Goal: Check status: Check status

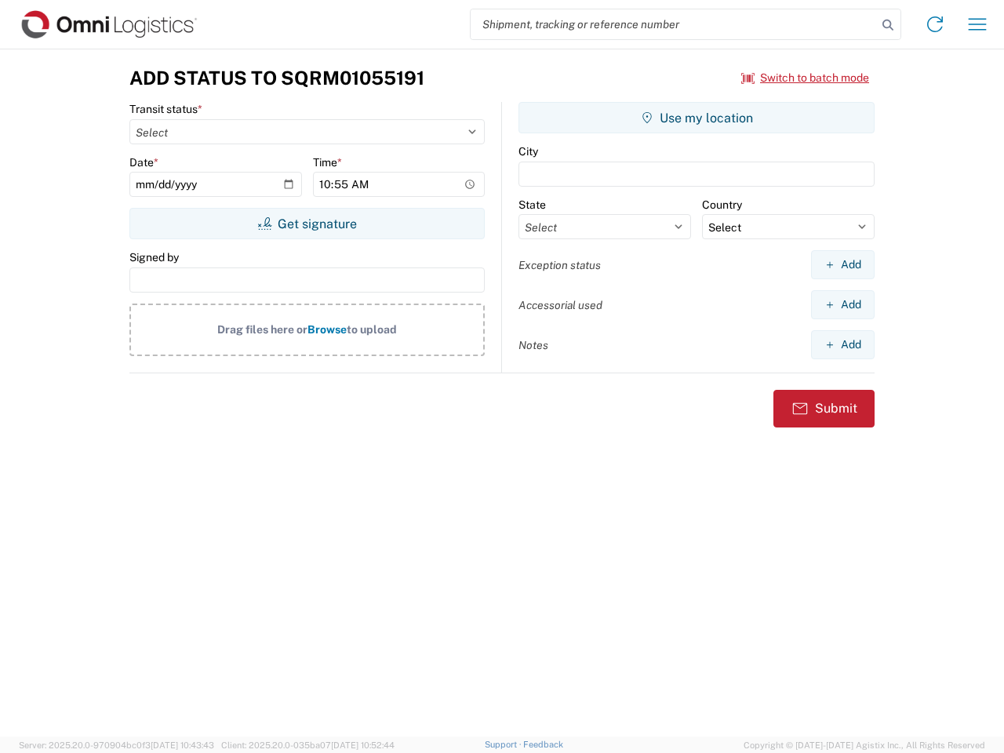
click at [674, 24] on input "search" at bounding box center [674, 24] width 406 height 30
click at [888, 25] on icon at bounding box center [888, 25] width 22 height 22
click at [935, 24] on icon at bounding box center [935, 24] width 25 height 25
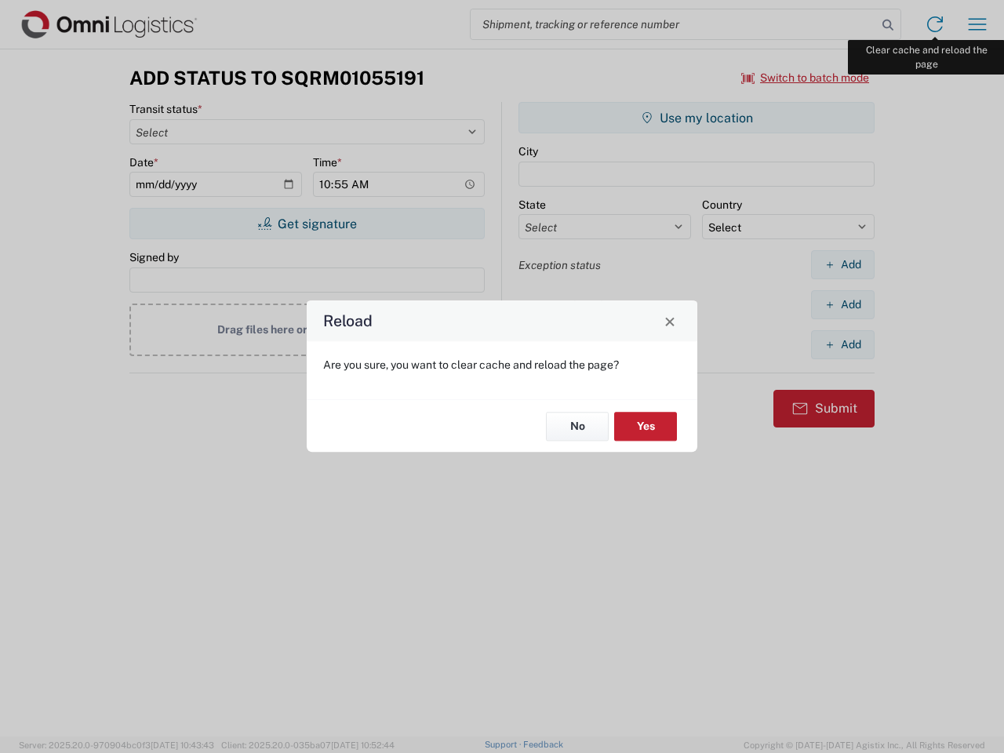
click at [978, 24] on div "Reload Are you sure, you want to clear cache and reload the page? No Yes" at bounding box center [502, 376] width 1004 height 753
click at [806, 78] on div "Reload Are you sure, you want to clear cache and reload the page? No Yes" at bounding box center [502, 376] width 1004 height 753
click at [307, 224] on div "Reload Are you sure, you want to clear cache and reload the page? No Yes" at bounding box center [502, 376] width 1004 height 753
click at [697, 118] on div "Reload Are you sure, you want to clear cache and reload the page? No Yes" at bounding box center [502, 376] width 1004 height 753
click at [843, 264] on div "Reload Are you sure, you want to clear cache and reload the page? No Yes" at bounding box center [502, 376] width 1004 height 753
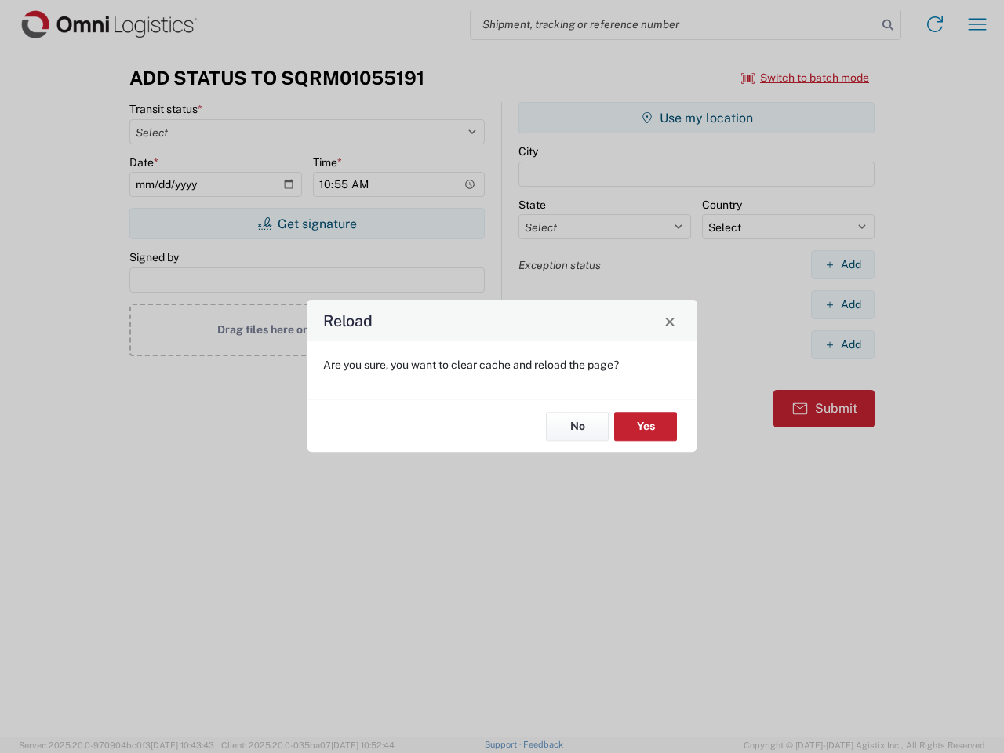
click at [843, 304] on div "Reload Are you sure, you want to clear cache and reload the page? No Yes" at bounding box center [502, 376] width 1004 height 753
click at [843, 344] on div "Reload Are you sure, you want to clear cache and reload the page? No Yes" at bounding box center [502, 376] width 1004 height 753
